Goal: Obtain resource: Download file/media

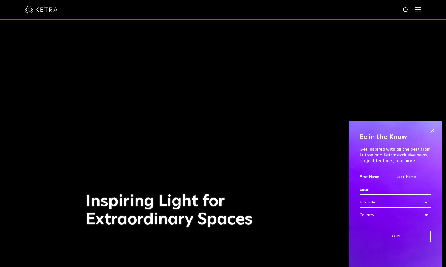
click at [420, 13] on div at bounding box center [223, 9] width 396 height 19
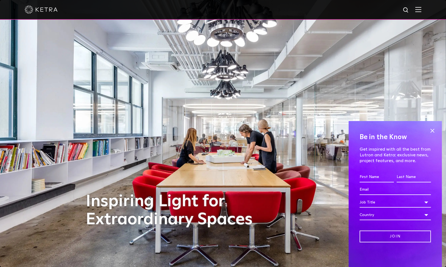
click at [421, 11] on img at bounding box center [418, 9] width 6 height 5
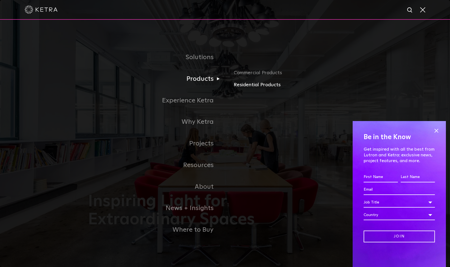
click at [247, 85] on link "Residential Products" at bounding box center [297, 85] width 128 height 8
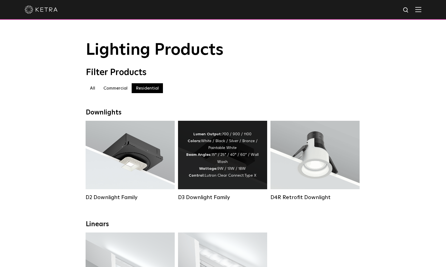
click at [224, 146] on div "Lumen Output: 700 / 900 / 1100 Colors: White / Black / Silver / Bronze / Painta…" at bounding box center [222, 155] width 73 height 48
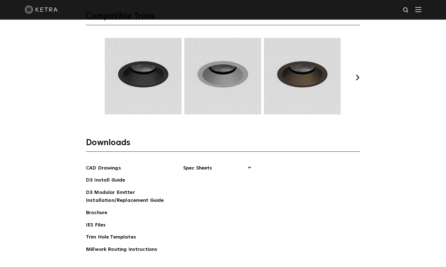
scroll to position [793, 0]
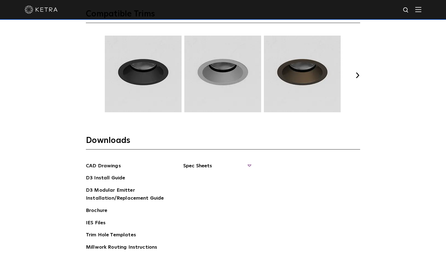
click at [246, 166] on span "Spec Sheets" at bounding box center [216, 168] width 67 height 12
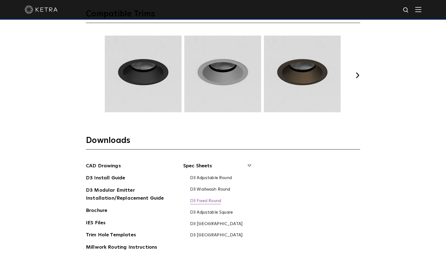
click at [202, 199] on link "D3 Fixed Round" at bounding box center [205, 201] width 31 height 6
